Goal: Obtain resource: Download file/media

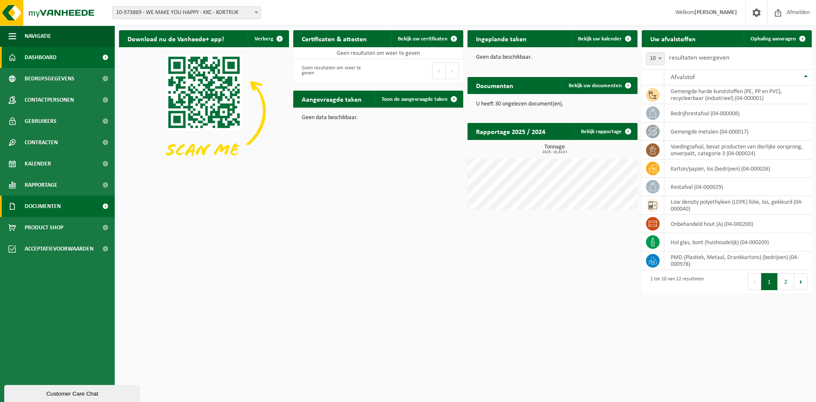
click at [52, 202] on span "Documenten" at bounding box center [43, 205] width 36 height 21
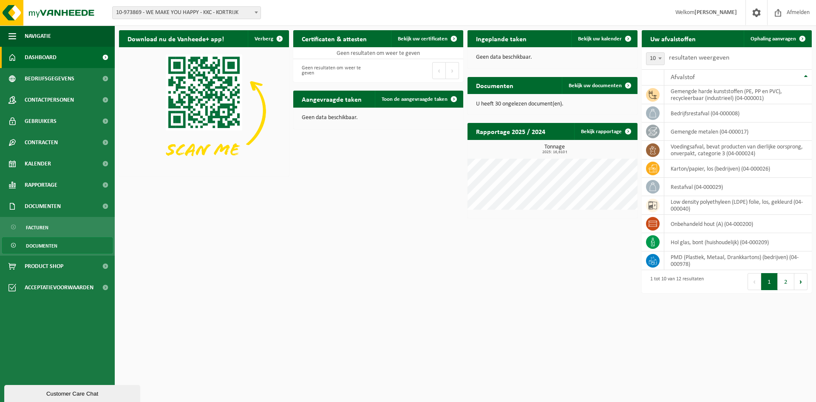
click at [44, 240] on span "Documenten" at bounding box center [41, 246] width 31 height 16
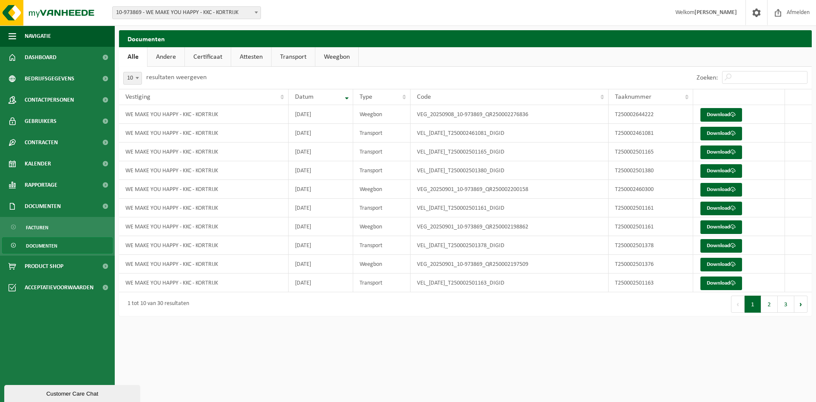
click at [497, 330] on html "Vestiging: 10-973869 - WE MAKE YOU HAPPY - KKC - KORTRIJK 10-992034 - WE MAKE Y…" at bounding box center [408, 201] width 816 height 402
click at [525, 351] on html "Vestiging: 10-973869 - WE MAKE YOU HAPPY - KKC - KORTRIJK 10-992034 - WE MAKE Y…" at bounding box center [408, 201] width 816 height 402
click at [713, 115] on link "Download" at bounding box center [721, 115] width 42 height 14
click at [720, 134] on link "Download" at bounding box center [721, 134] width 42 height 14
click at [714, 155] on link "Download" at bounding box center [721, 152] width 42 height 14
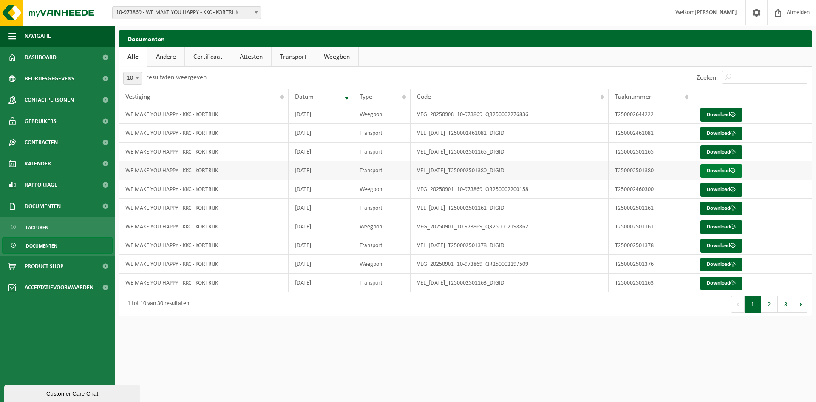
click at [715, 170] on link "Download" at bounding box center [721, 171] width 42 height 14
click at [716, 192] on link "Download" at bounding box center [721, 190] width 42 height 14
click at [716, 212] on link "Download" at bounding box center [721, 208] width 42 height 14
click at [713, 225] on link "Download" at bounding box center [721, 227] width 42 height 14
click at [714, 245] on link "Download" at bounding box center [721, 246] width 42 height 14
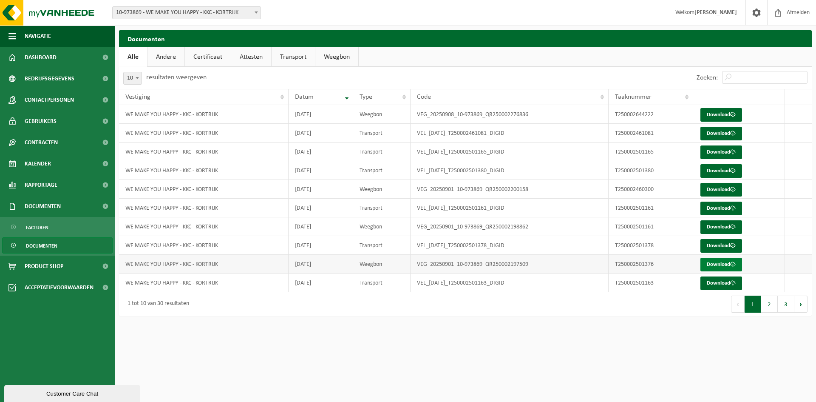
click at [715, 263] on link "Download" at bounding box center [721, 264] width 42 height 14
click at [716, 279] on link "Download" at bounding box center [721, 283] width 42 height 14
click at [487, 341] on html "Vestiging: 10-973869 - WE MAKE YOU HAPPY - KKC - KORTRIJK 10-992034 - WE MAKE Y…" at bounding box center [408, 201] width 816 height 402
click at [764, 301] on button "2" at bounding box center [769, 303] width 17 height 17
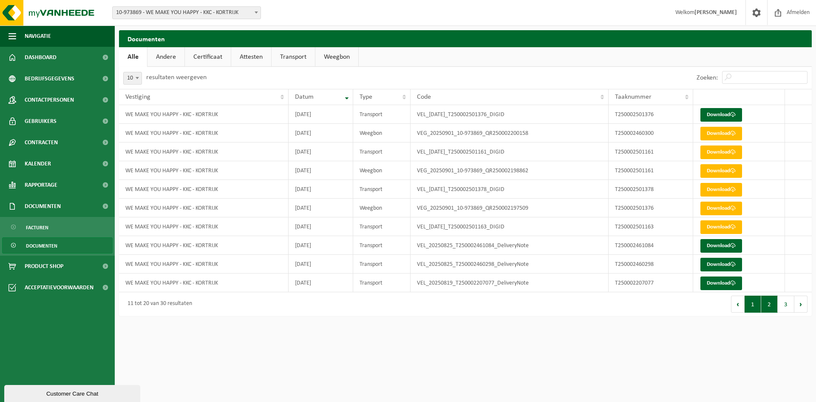
click at [750, 304] on button "1" at bounding box center [752, 303] width 17 height 17
click at [334, 58] on link "Weegbon" at bounding box center [336, 57] width 43 height 20
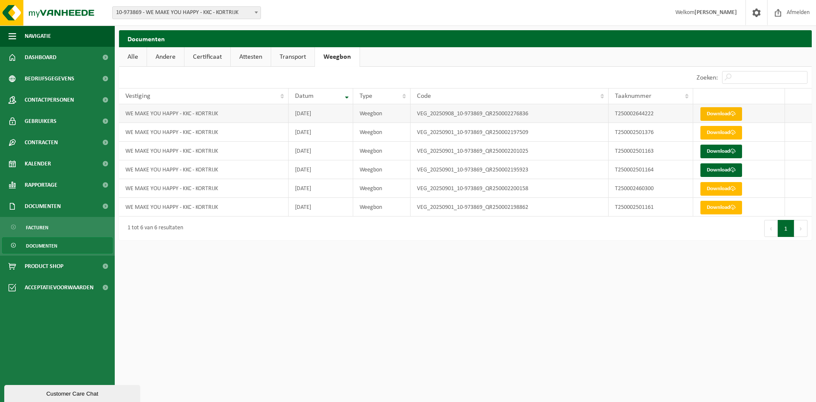
click at [721, 113] on link "Download" at bounding box center [721, 114] width 42 height 14
click at [712, 132] on link "Download" at bounding box center [721, 133] width 42 height 14
click at [637, 225] on div "Eerste Vorige 1 Volgende Laatste" at bounding box center [638, 228] width 346 height 24
click at [719, 153] on link "Download" at bounding box center [721, 151] width 42 height 14
click at [714, 171] on link "Download" at bounding box center [721, 170] width 42 height 14
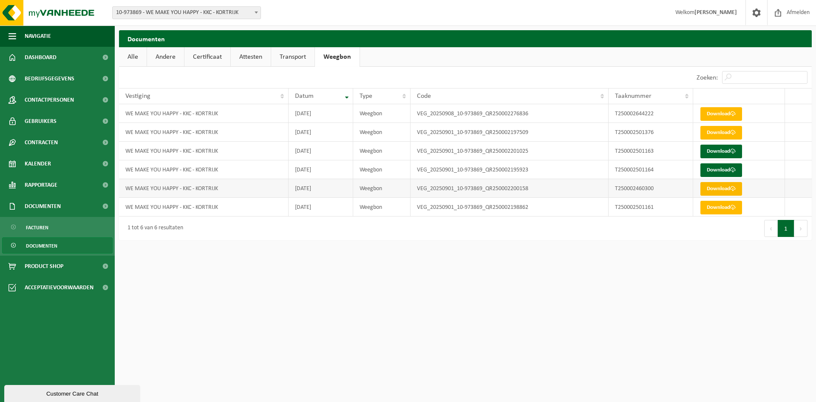
click at [712, 190] on link "Download" at bounding box center [721, 189] width 42 height 14
click at [712, 207] on link "Download" at bounding box center [721, 208] width 42 height 14
click at [521, 253] on html "Vestiging: 10-973869 - WE MAKE YOU HAPPY - KKC - KORTRIJK 10-992034 - WE MAKE Y…" at bounding box center [408, 201] width 816 height 402
click at [158, 57] on link "Andere" at bounding box center [165, 57] width 37 height 20
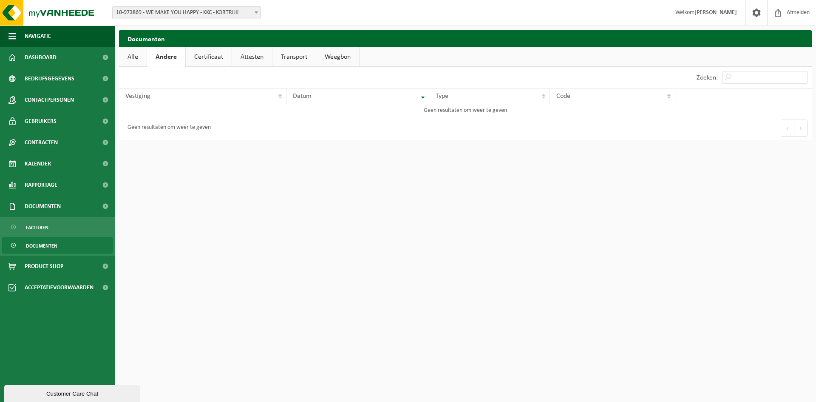
click at [197, 57] on link "Certificaat" at bounding box center [209, 57] width 46 height 20
click at [250, 55] on link "Attesten" at bounding box center [251, 57] width 40 height 20
click at [298, 56] on link "Transport" at bounding box center [294, 57] width 43 height 20
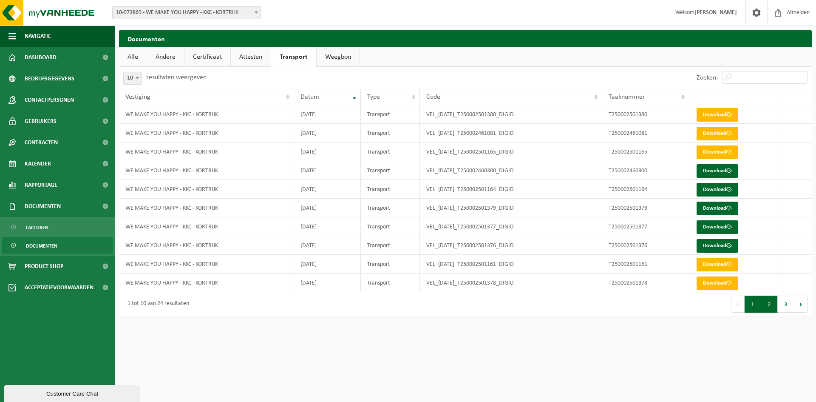
click at [770, 308] on button "2" at bounding box center [769, 303] width 17 height 17
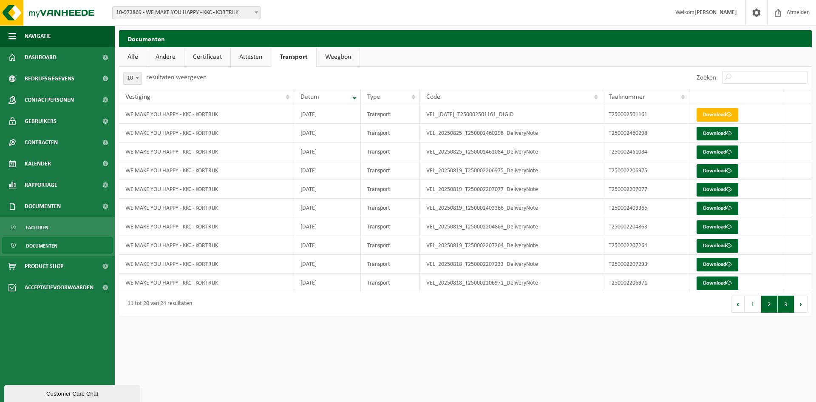
click at [782, 307] on button "3" at bounding box center [786, 303] width 17 height 17
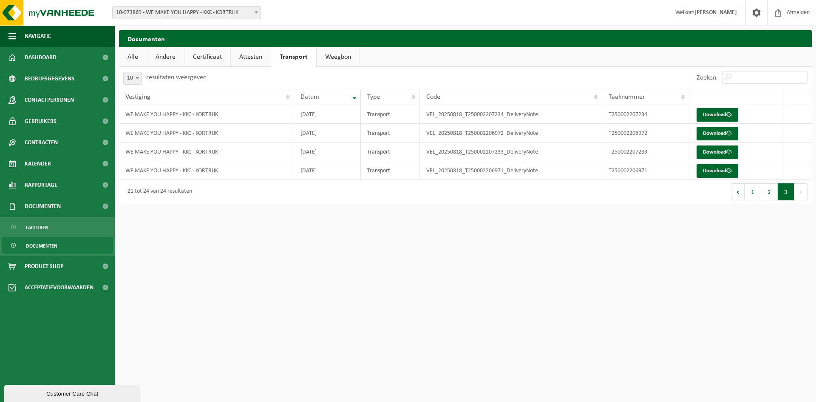
click at [142, 56] on link "Alle" at bounding box center [133, 57] width 28 height 20
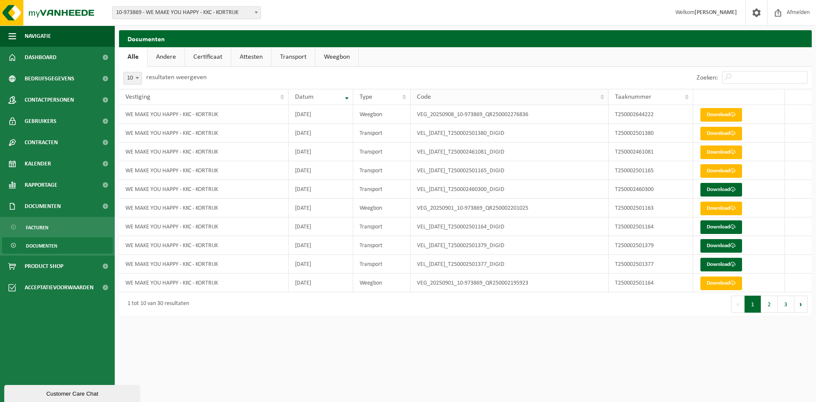
click at [519, 99] on div "Code" at bounding box center [507, 96] width 181 height 7
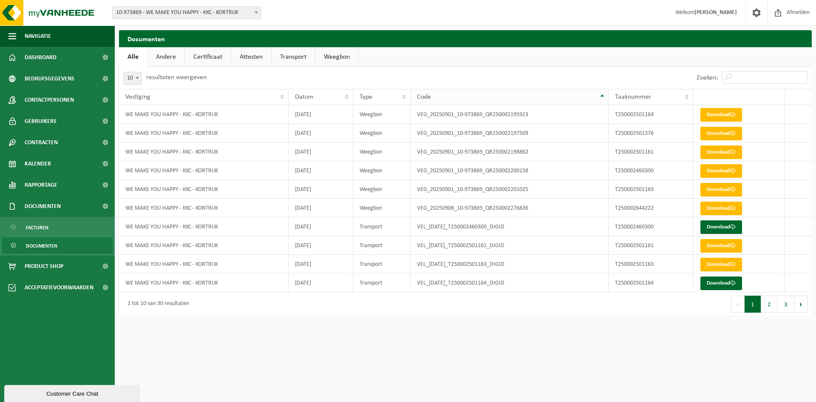
click at [519, 98] on div "Code" at bounding box center [507, 96] width 181 height 7
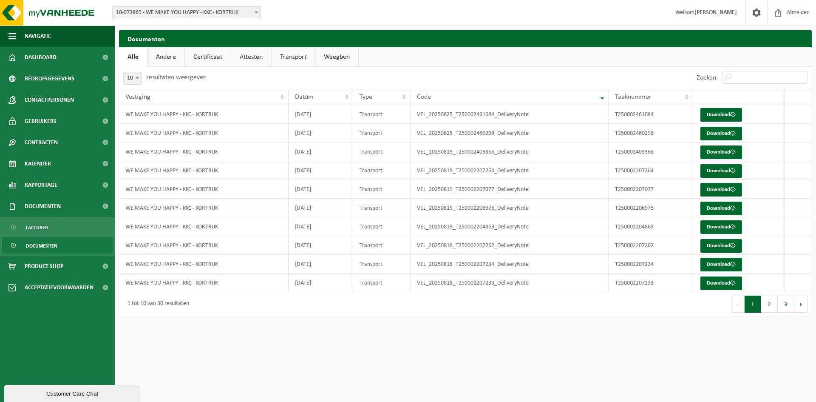
click at [519, 98] on div "Code" at bounding box center [507, 96] width 181 height 7
click at [601, 96] on th "Code" at bounding box center [509, 97] width 198 height 16
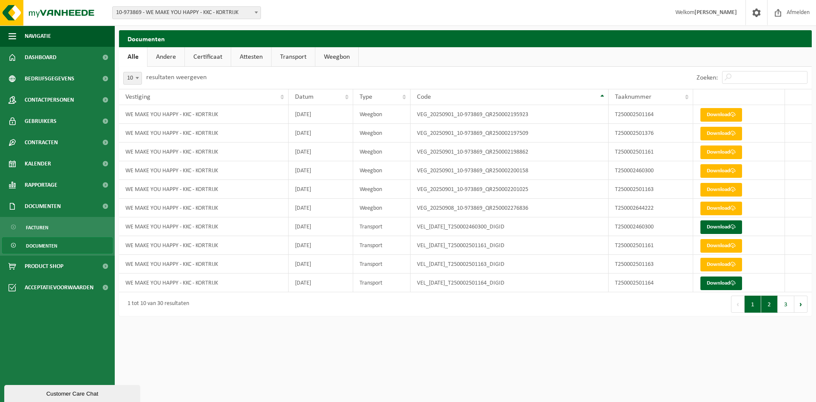
click at [764, 304] on button "2" at bounding box center [769, 303] width 17 height 17
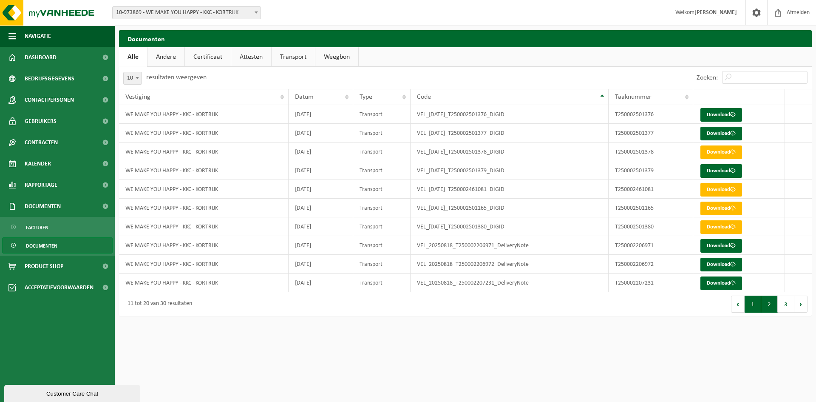
click at [754, 307] on button "1" at bounding box center [752, 303] width 17 height 17
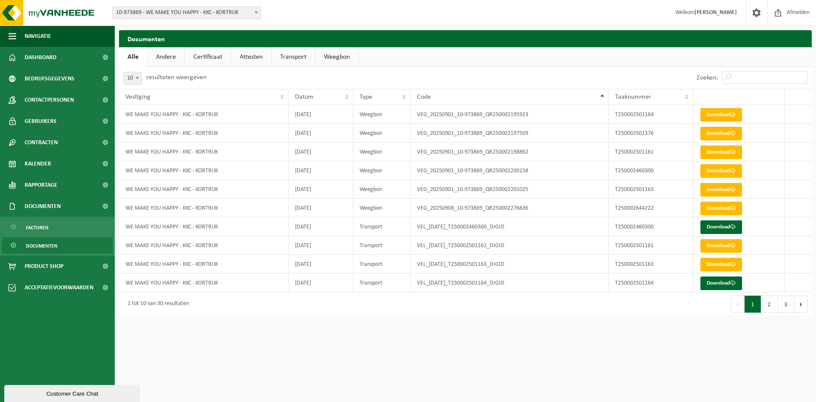
click at [467, 342] on html "Vestiging: 10-973869 - WE MAKE YOU HAPPY - KKC - KORTRIJK 10-992034 - WE MAKE Y…" at bounding box center [408, 201] width 816 height 402
click at [348, 334] on html "Vestiging: 10-973869 - WE MAKE YOU HAPPY - KKC - KORTRIJK 10-992034 - WE MAKE Y…" at bounding box center [408, 201] width 816 height 402
click at [39, 230] on span "Facturen" at bounding box center [37, 227] width 23 height 16
